Goal: Locate item on page: Locate item on page

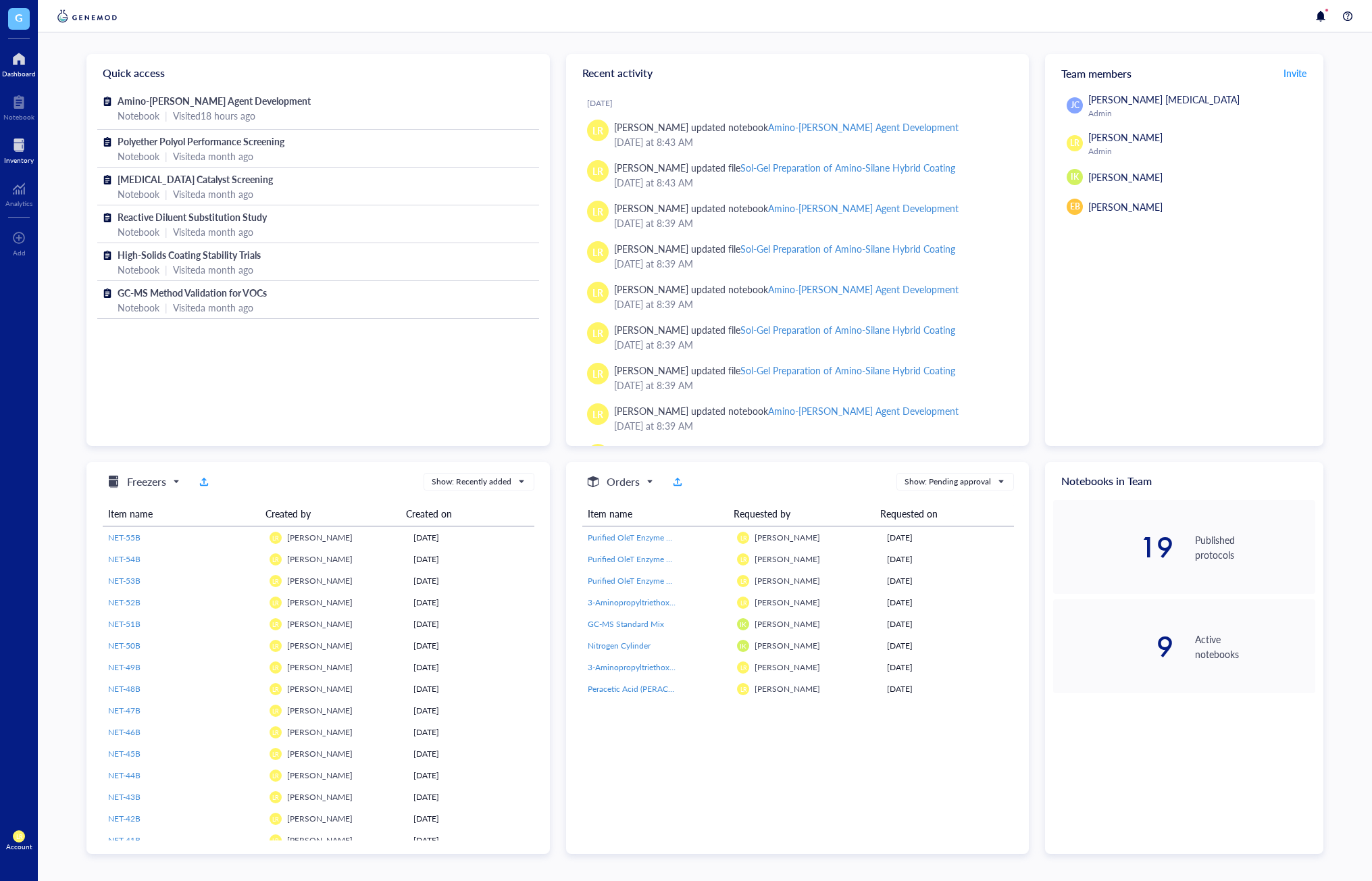
click at [21, 140] on div at bounding box center [18, 145] width 30 height 22
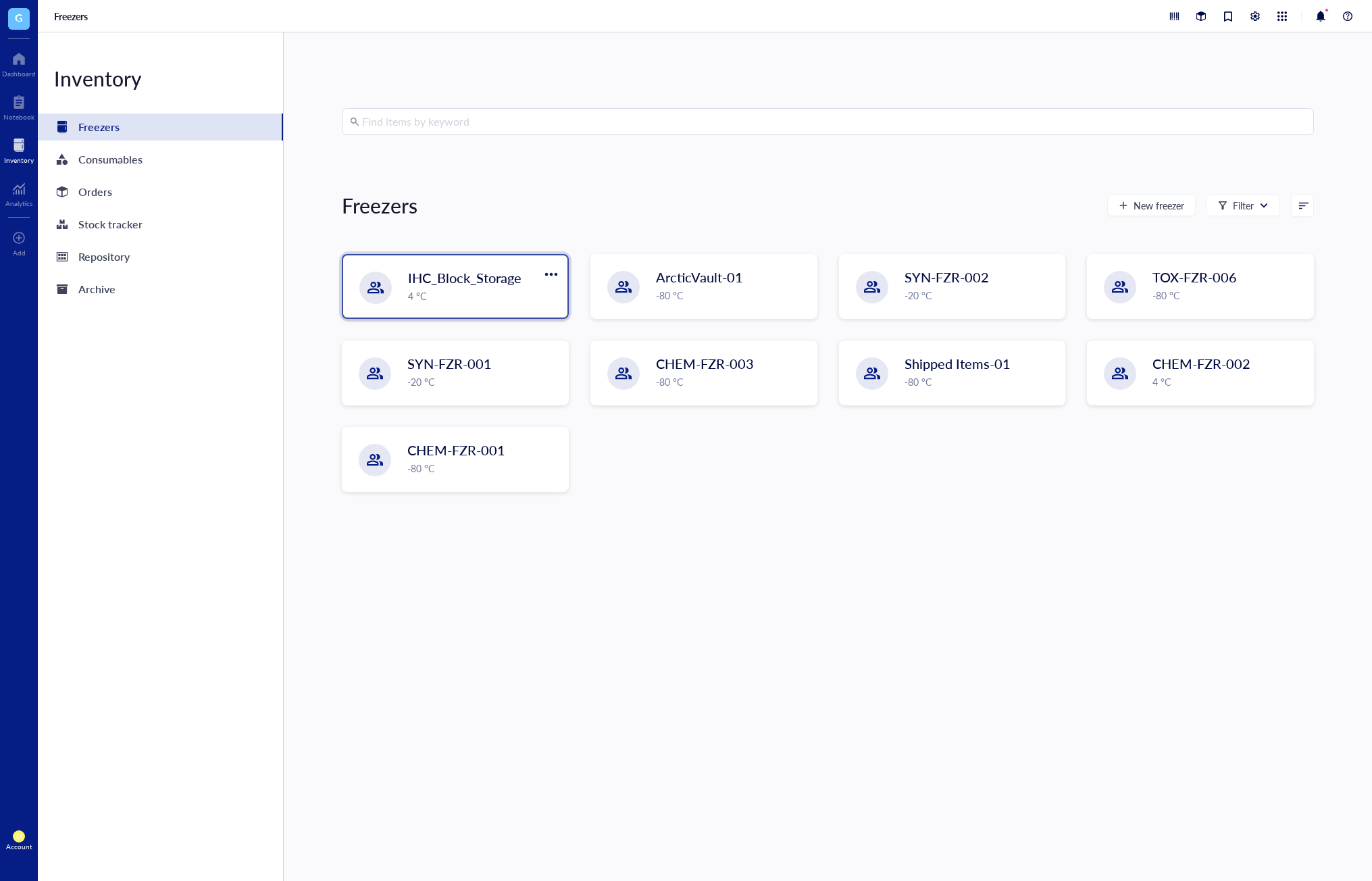
click at [438, 280] on span "IHC_Block_Storage" at bounding box center [464, 277] width 114 height 19
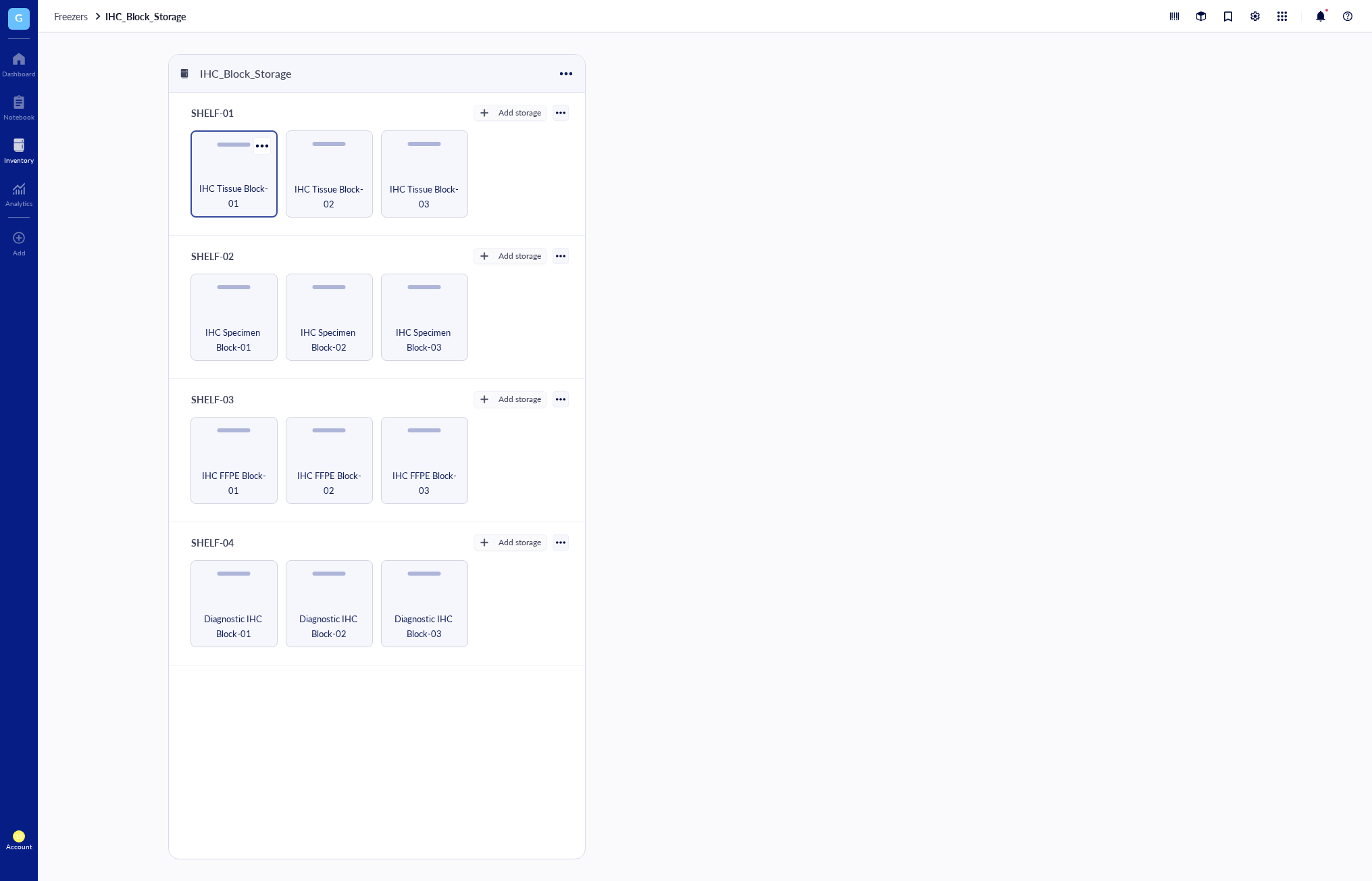
click at [253, 195] on span "IHC Tissue Block-01" at bounding box center [234, 196] width 74 height 30
click at [813, 162] on div "IHC Tissue Block-01-Box-01" at bounding box center [798, 151] width 107 height 25
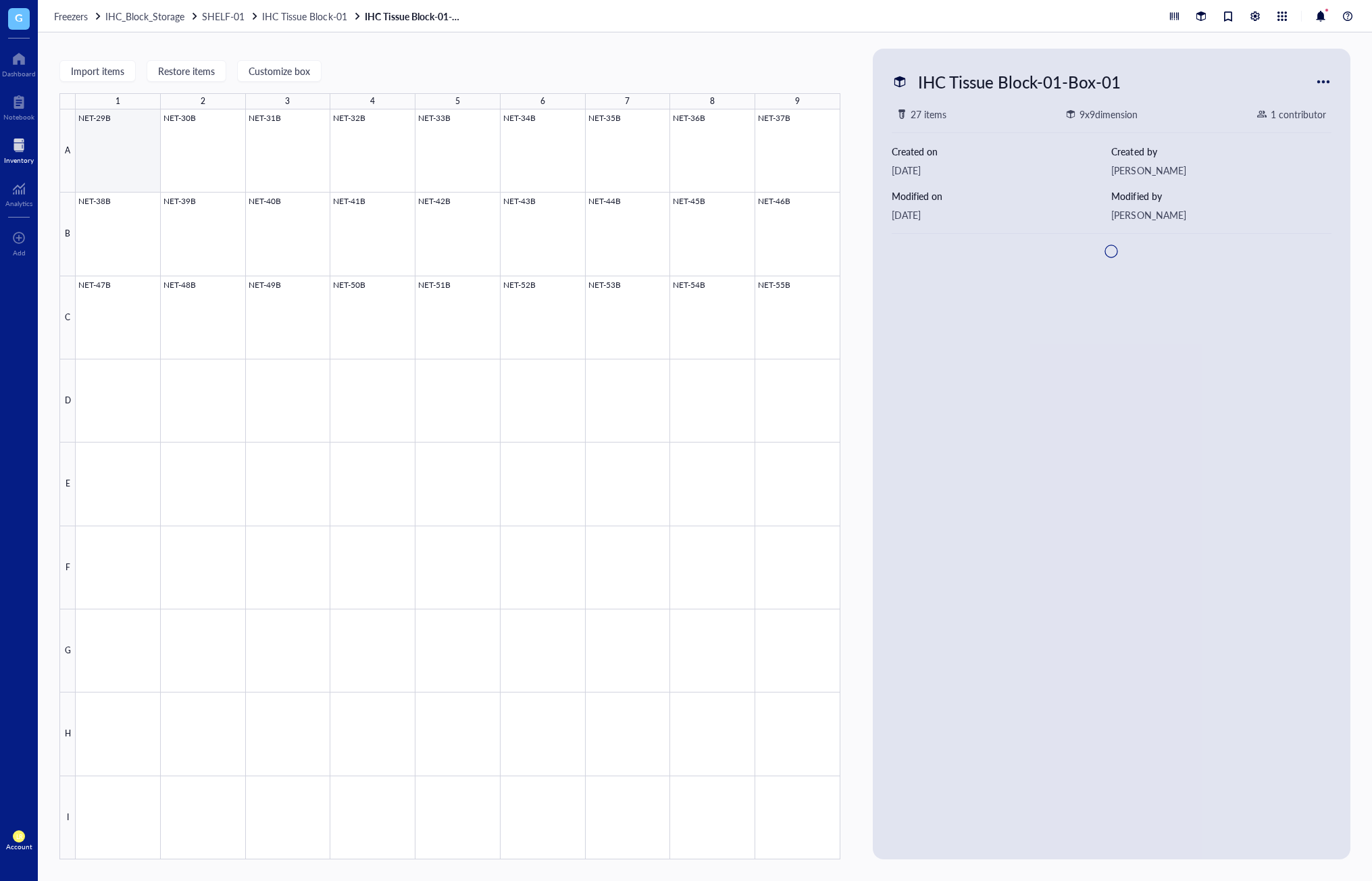
click at [137, 166] on div at bounding box center [458, 485] width 765 height 750
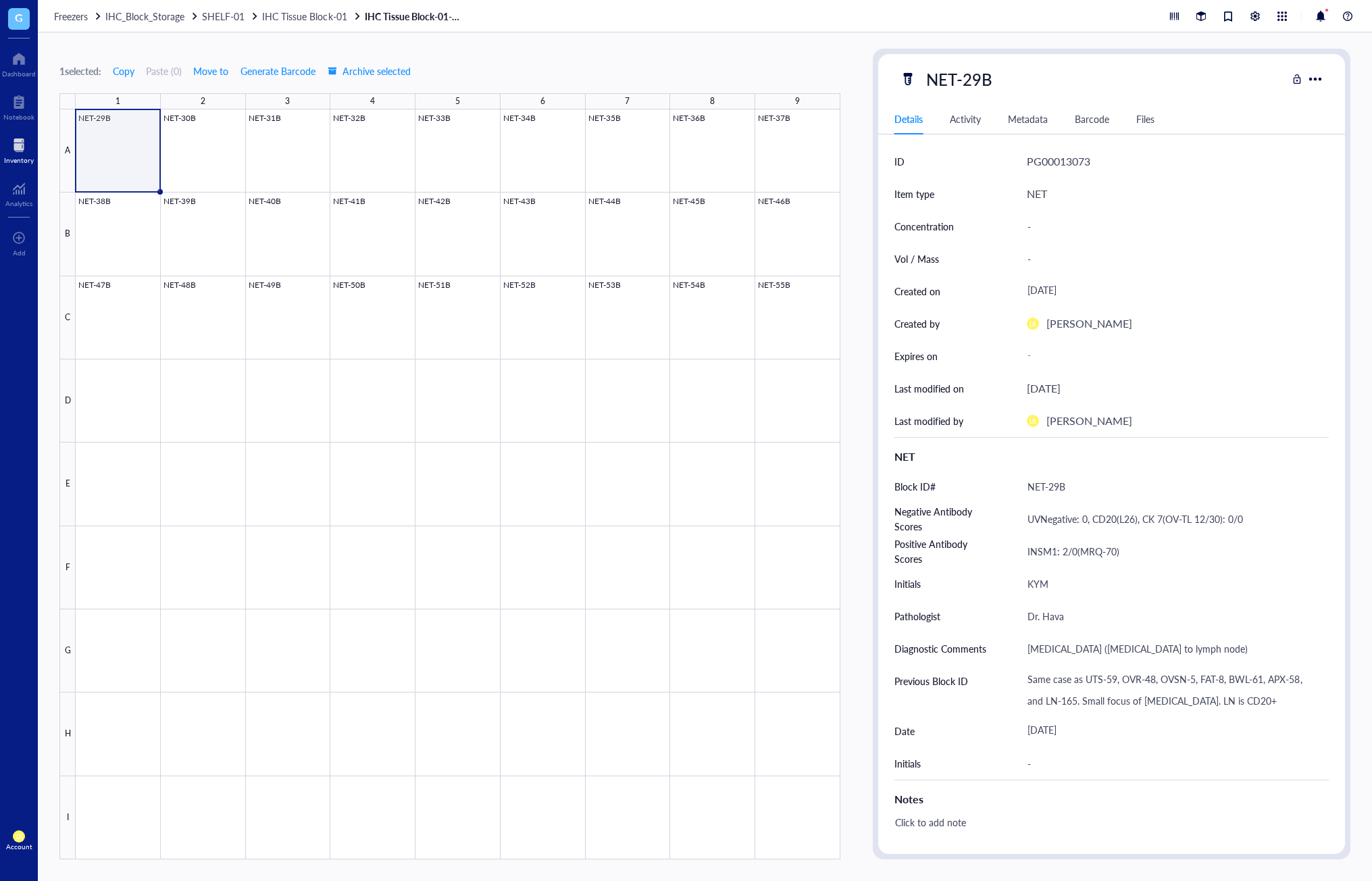
click at [1016, 127] on div "Details Activity Metadata Barcode Files" at bounding box center [1112, 119] width 467 height 31
click at [1017, 126] on div "Metadata" at bounding box center [1028, 118] width 40 height 15
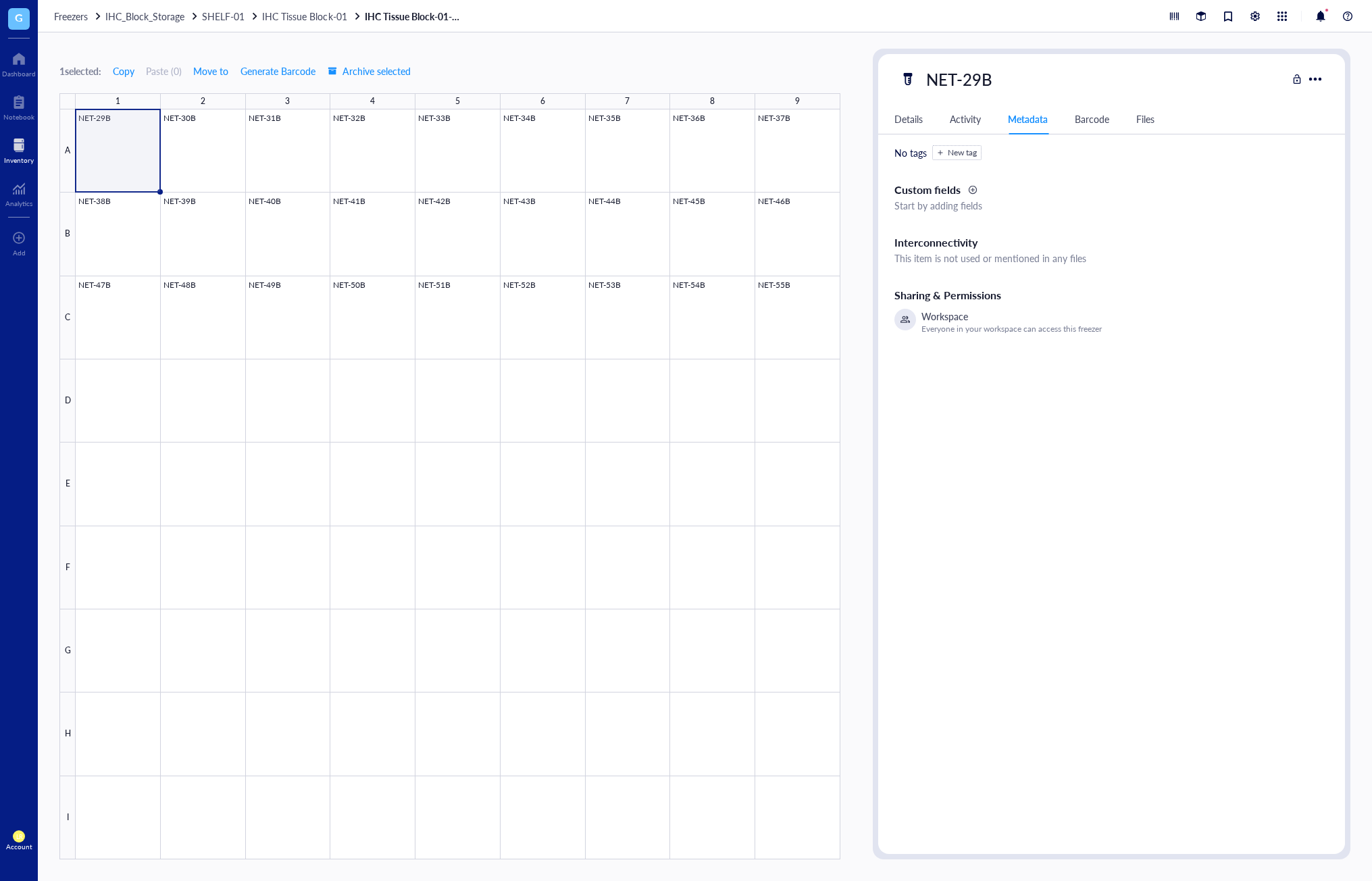
click at [975, 128] on div "Details Activity Metadata Barcode Files" at bounding box center [1112, 119] width 467 height 31
click at [970, 121] on div "Activity" at bounding box center [965, 118] width 31 height 15
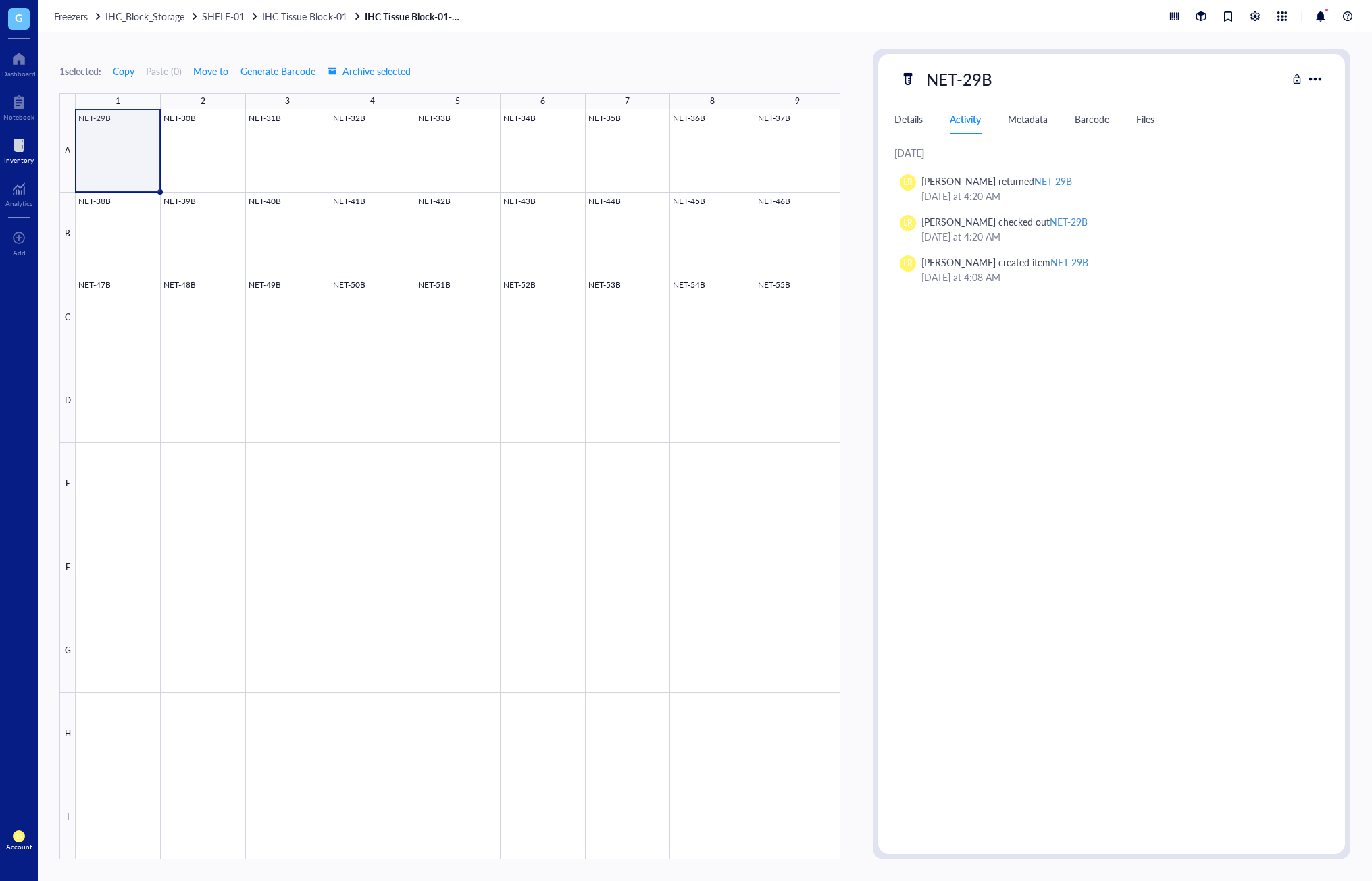
click at [1091, 115] on div "Barcode" at bounding box center [1092, 118] width 35 height 15
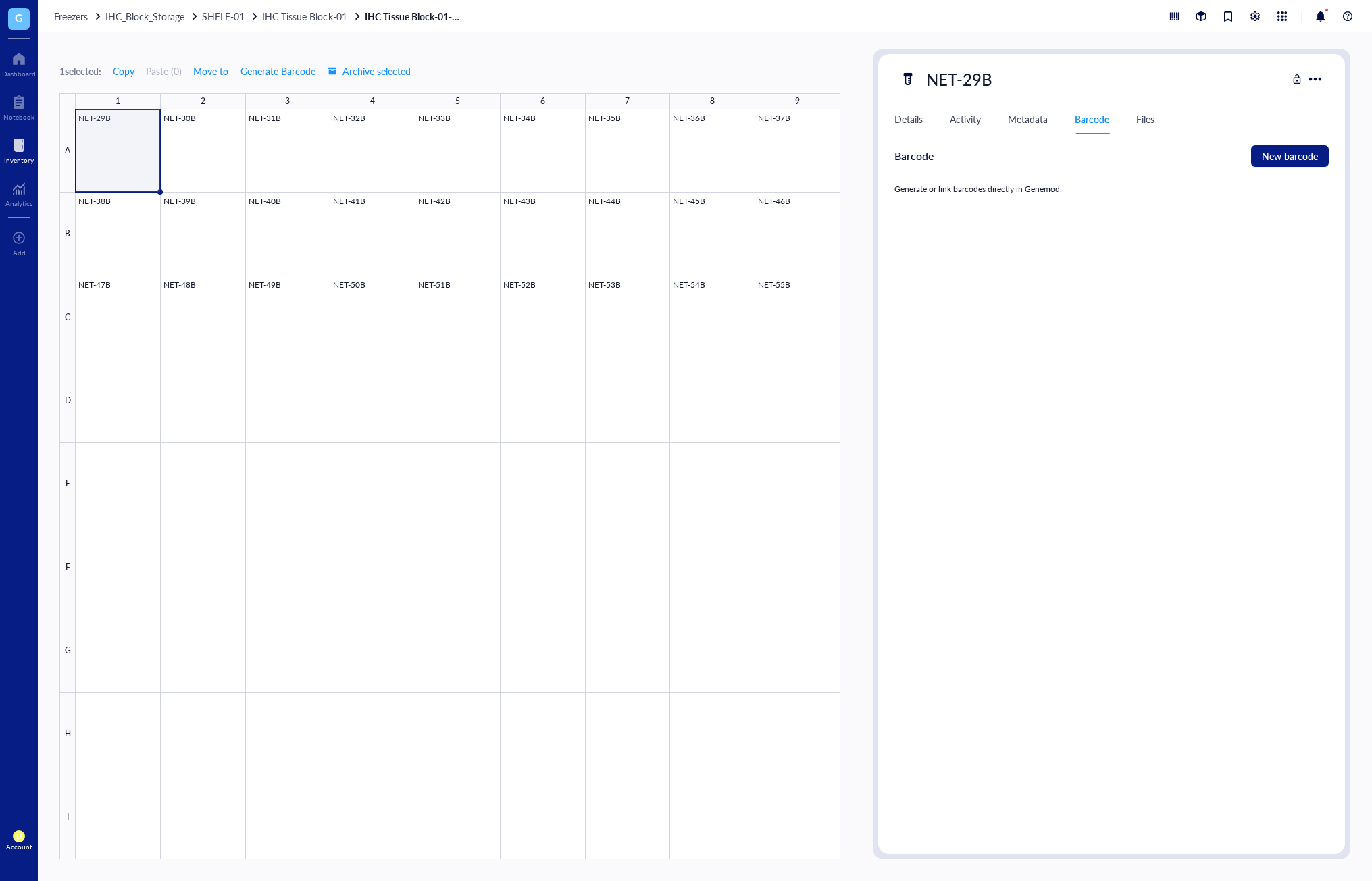
click at [919, 124] on div "Details" at bounding box center [908, 118] width 28 height 15
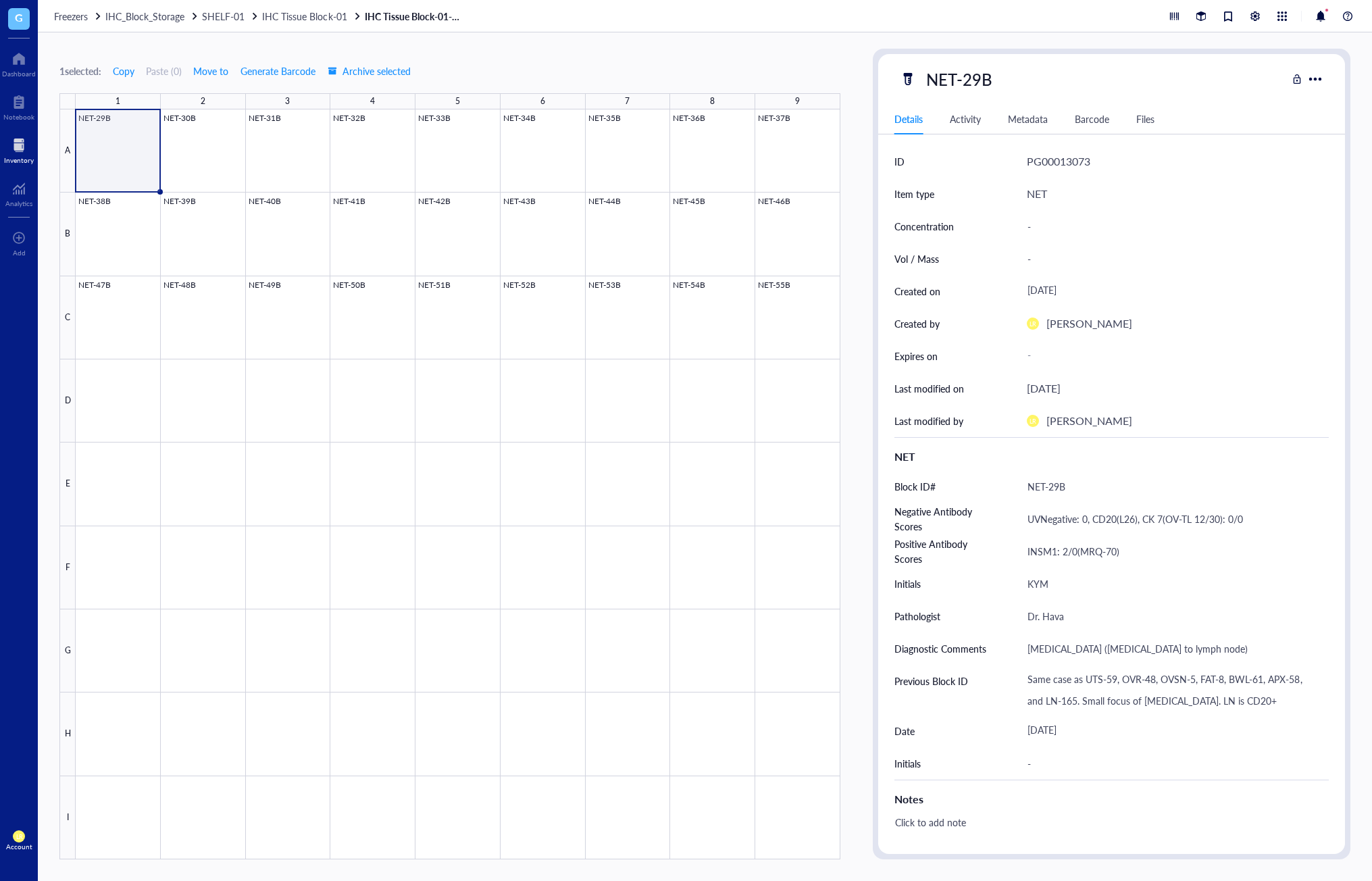
click at [1191, 131] on div "Details Activity Metadata Barcode Files" at bounding box center [1112, 119] width 467 height 31
click at [1207, 126] on div "Details Activity Metadata Barcode Files" at bounding box center [1112, 119] width 467 height 31
click at [1201, 126] on div "Details Activity Metadata Barcode Files" at bounding box center [1112, 119] width 467 height 31
click at [966, 128] on div "Details Activity Metadata Barcode Files" at bounding box center [1112, 119] width 467 height 31
click at [970, 124] on div "Activity" at bounding box center [965, 118] width 31 height 15
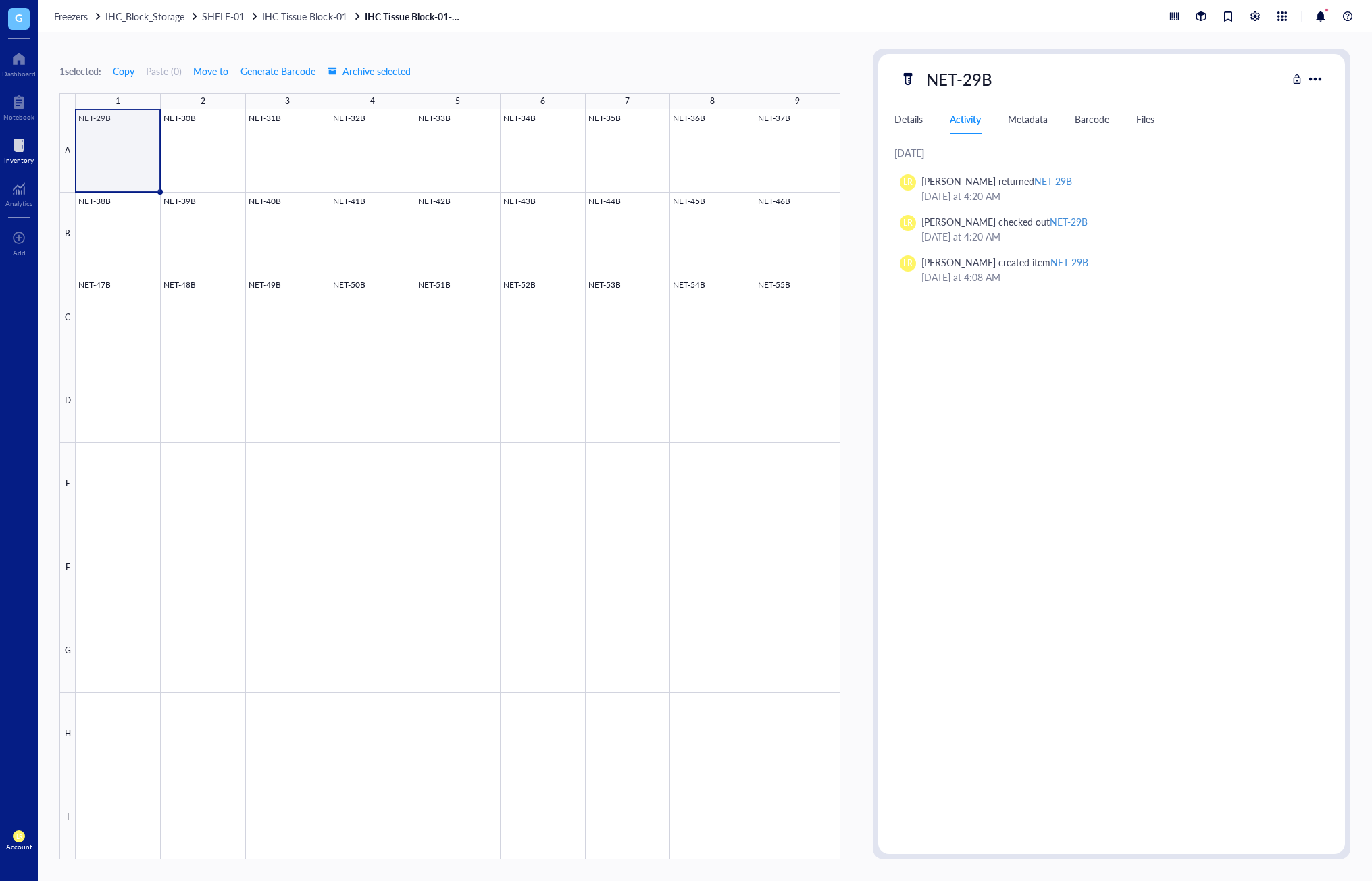
click at [1183, 119] on div "Details Activity Metadata Barcode Files" at bounding box center [1112, 119] width 467 height 31
